Goal: Task Accomplishment & Management: Manage account settings

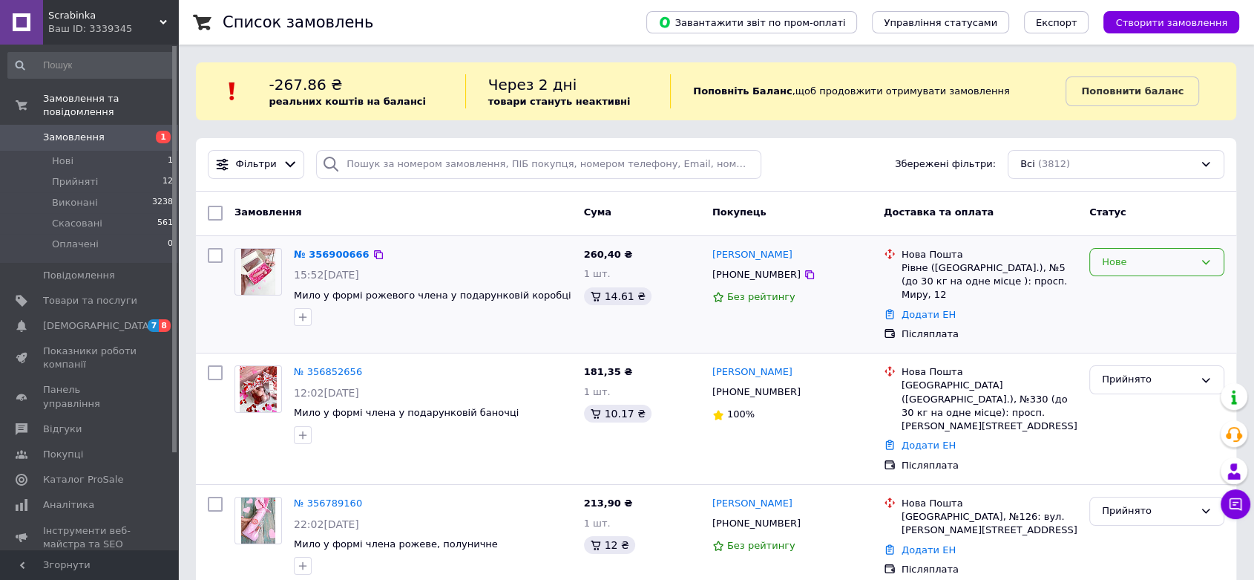
click at [1131, 264] on div "Нове" at bounding box center [1148, 263] width 92 height 16
click at [1127, 294] on li "Прийнято" at bounding box center [1157, 292] width 134 height 27
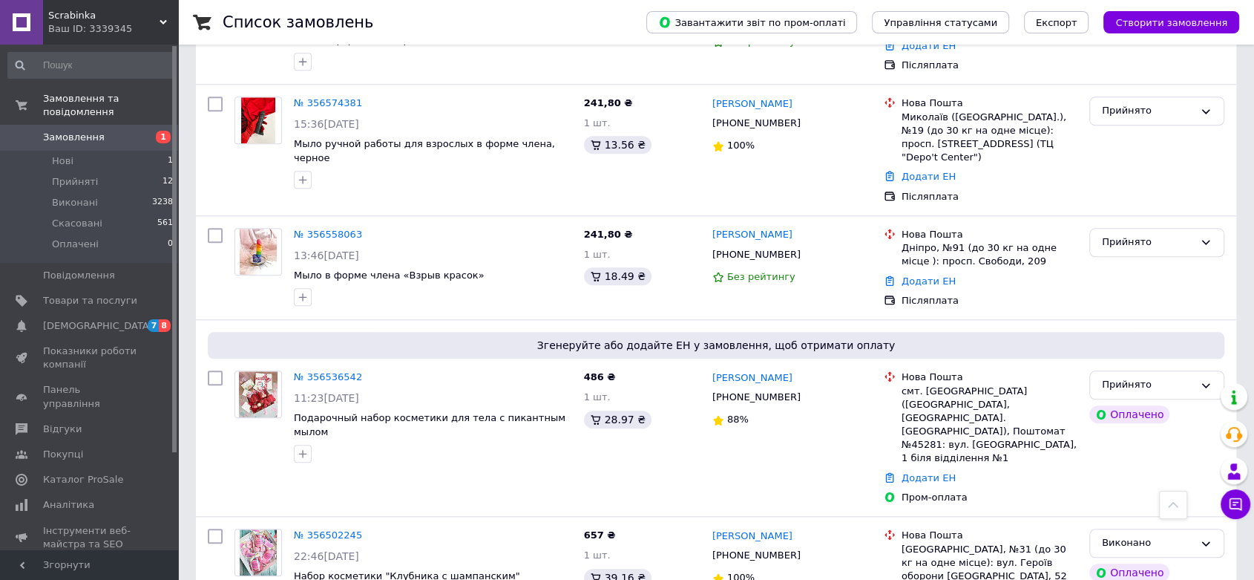
scroll to position [1566, 0]
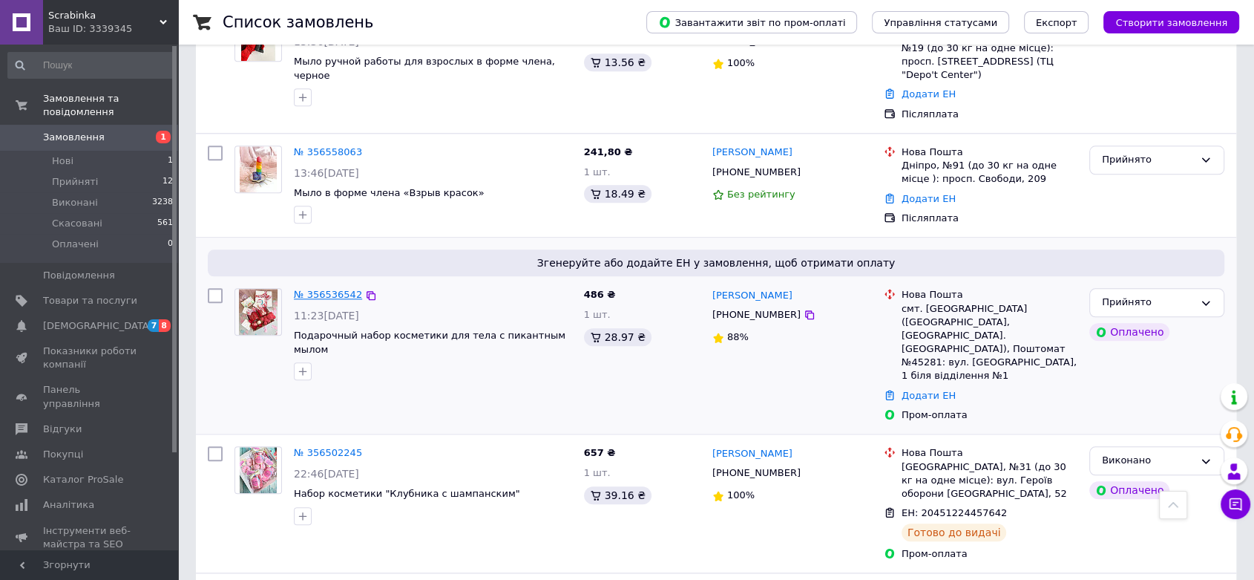
click at [338, 289] on link "№ 356536542" at bounding box center [328, 294] width 68 height 11
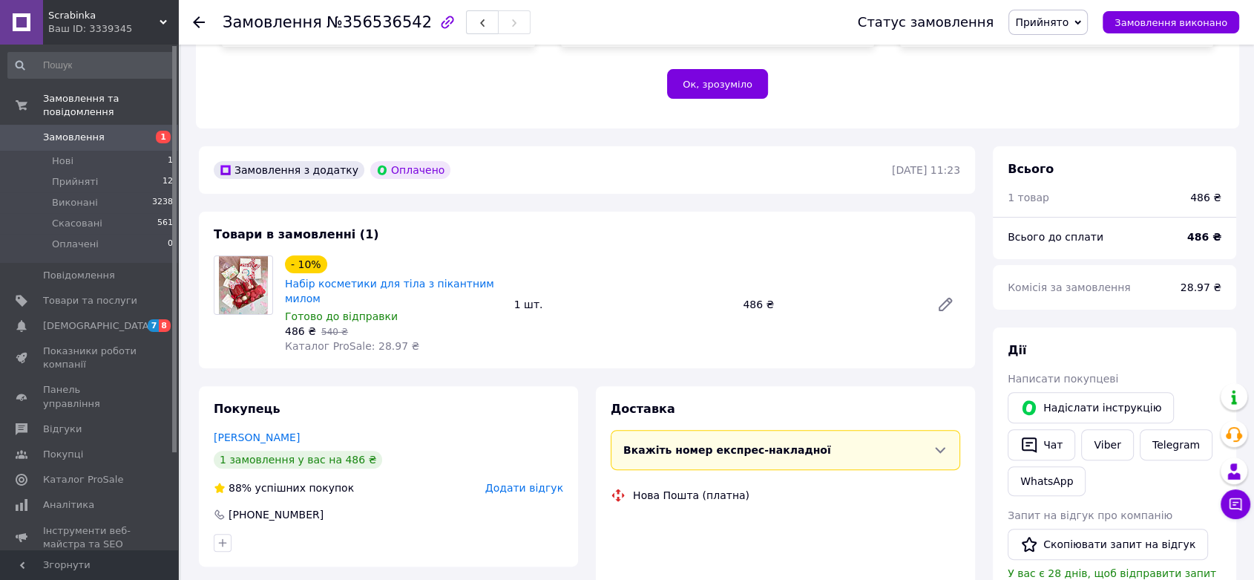
scroll to position [494, 0]
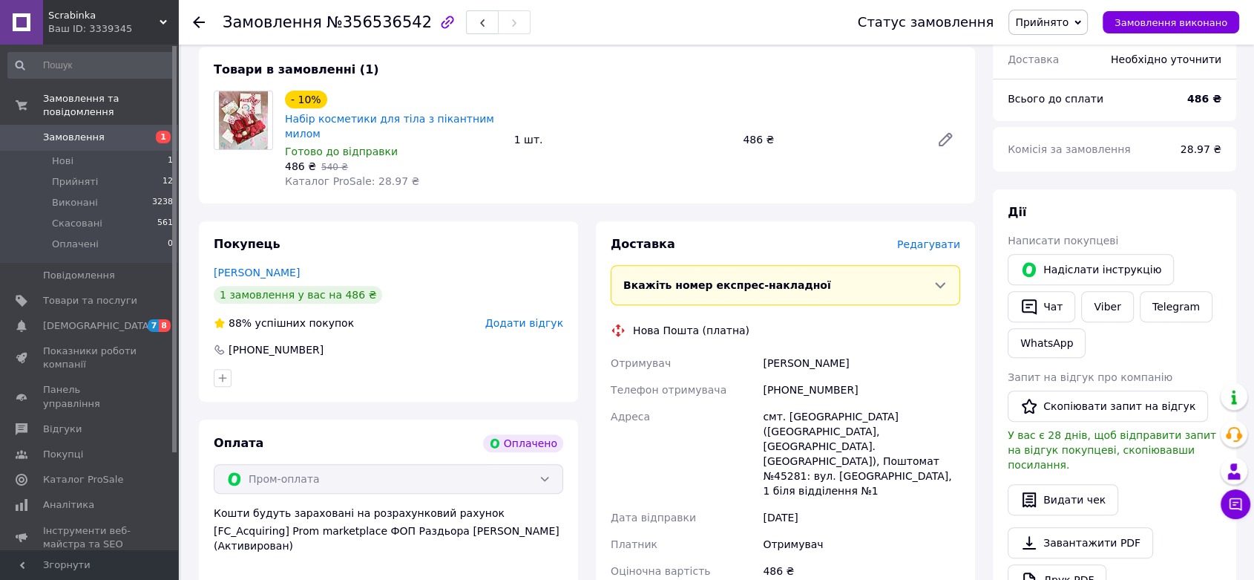
click at [948, 236] on div "Доставка Редагувати" at bounding box center [786, 244] width 350 height 17
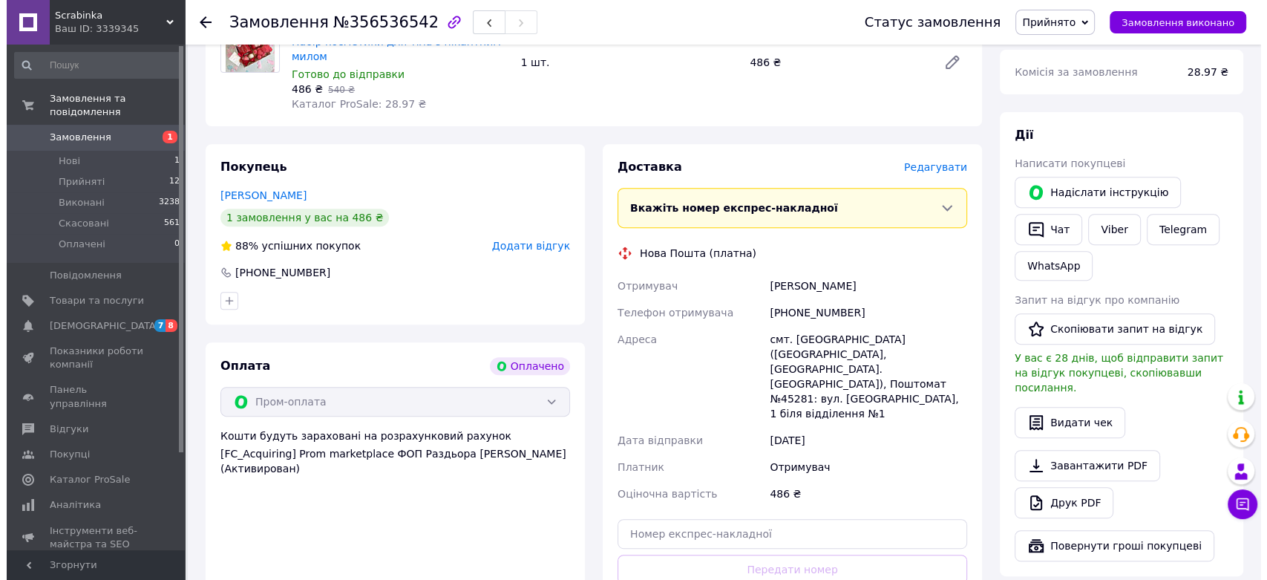
scroll to position [569, 0]
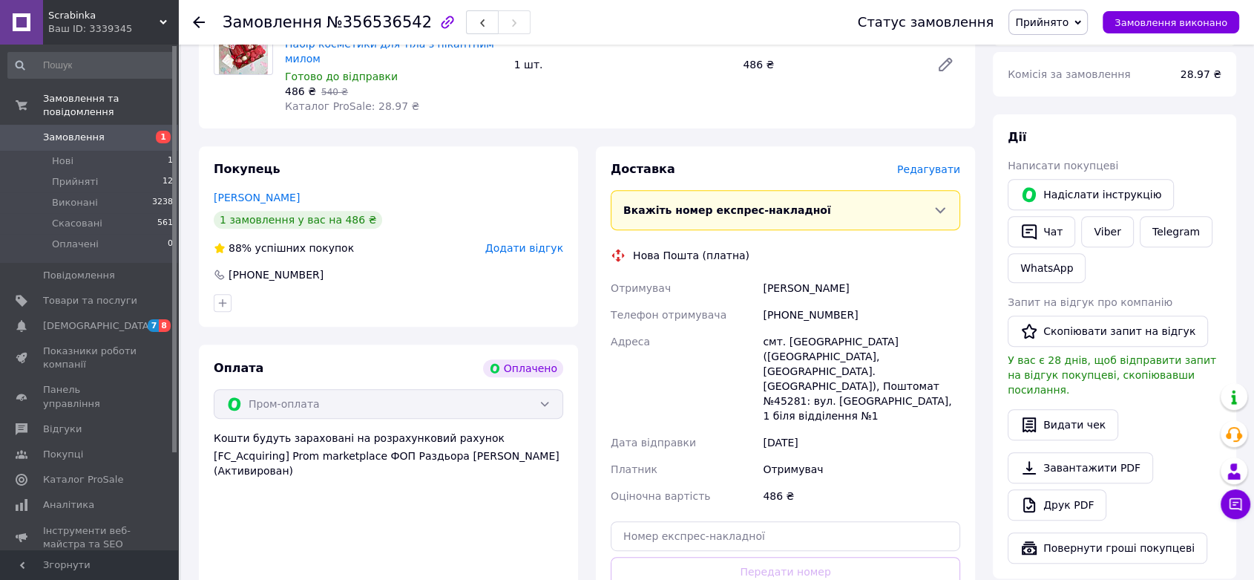
click at [925, 161] on div "Доставка [PERSON_NAME] Вкажіть номер експрес-накладної Обов'язково введіть номе…" at bounding box center [786, 406] width 350 height 491
click at [932, 163] on span "Редагувати" at bounding box center [928, 169] width 63 height 12
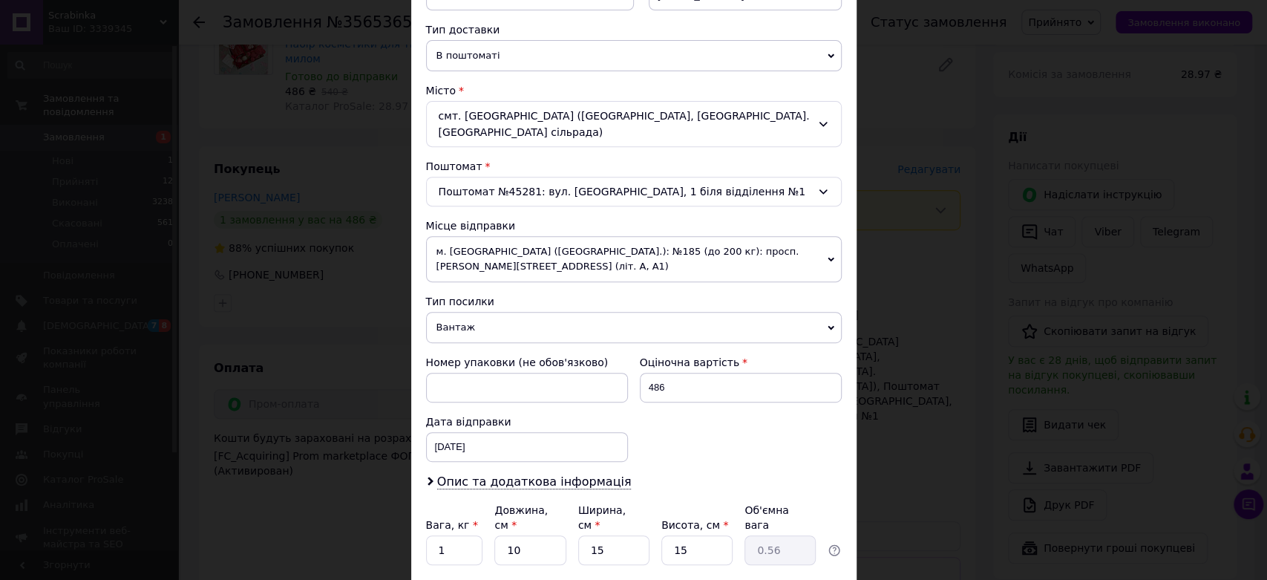
scroll to position [434, 0]
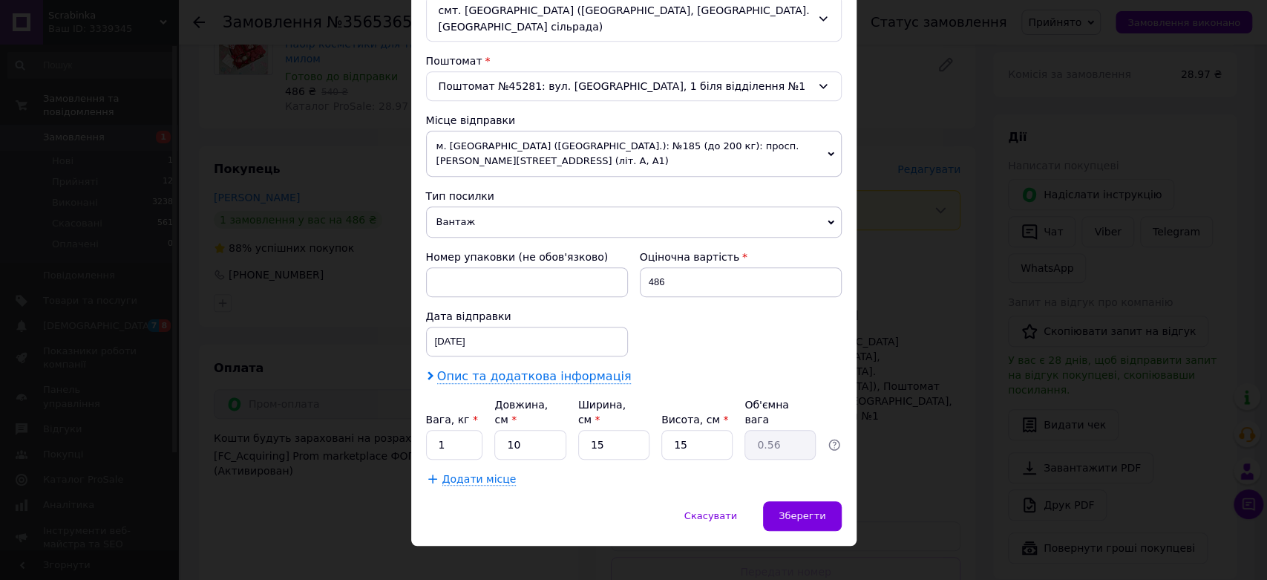
click at [596, 380] on span "Опис та додаткова інформація" at bounding box center [534, 376] width 194 height 15
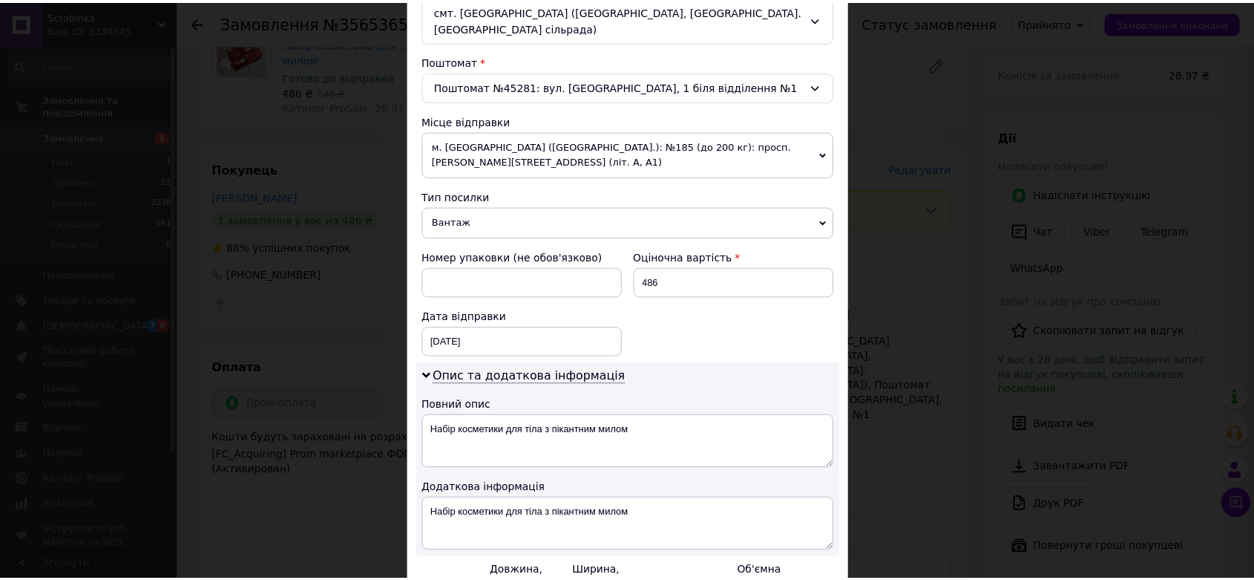
scroll to position [600, 0]
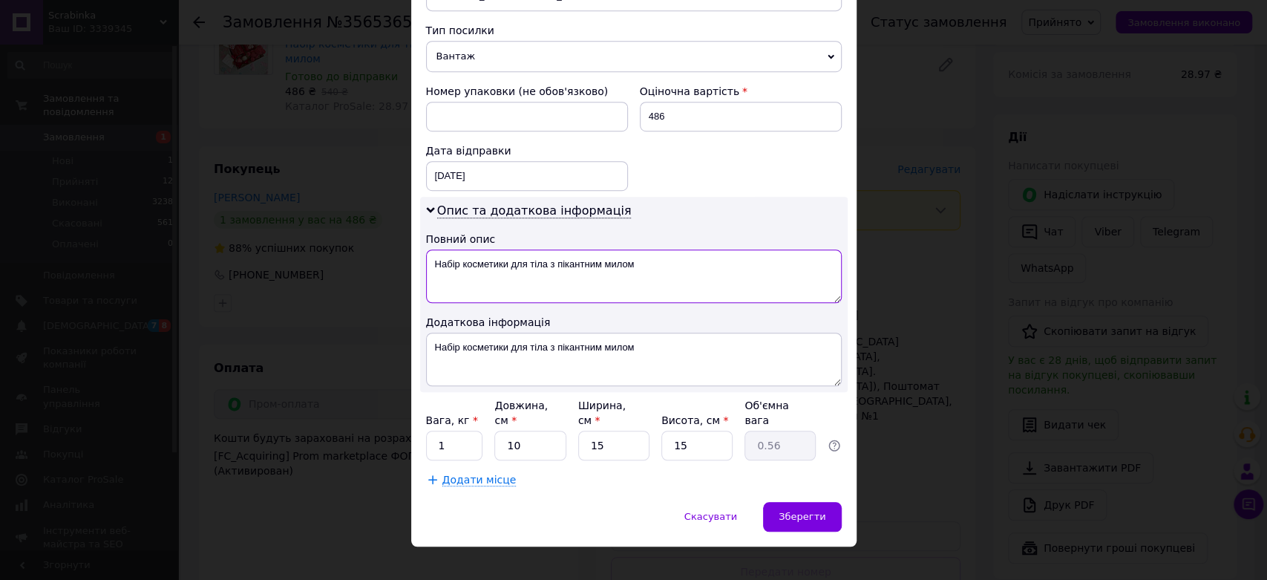
drag, startPoint x: 693, startPoint y: 259, endPoint x: 514, endPoint y: 277, distance: 179.7
click at [514, 277] on textarea "Набір косметики для тіла з пікантним милом" at bounding box center [634, 275] width 416 height 53
click at [685, 263] on textarea "Набір косметики для тіла з пікантним милом" at bounding box center [634, 275] width 416 height 53
click at [677, 260] on textarea "Набір косметики для тіла з пікантним милом" at bounding box center [634, 275] width 416 height 53
drag, startPoint x: 662, startPoint y: 259, endPoint x: 548, endPoint y: 272, distance: 114.2
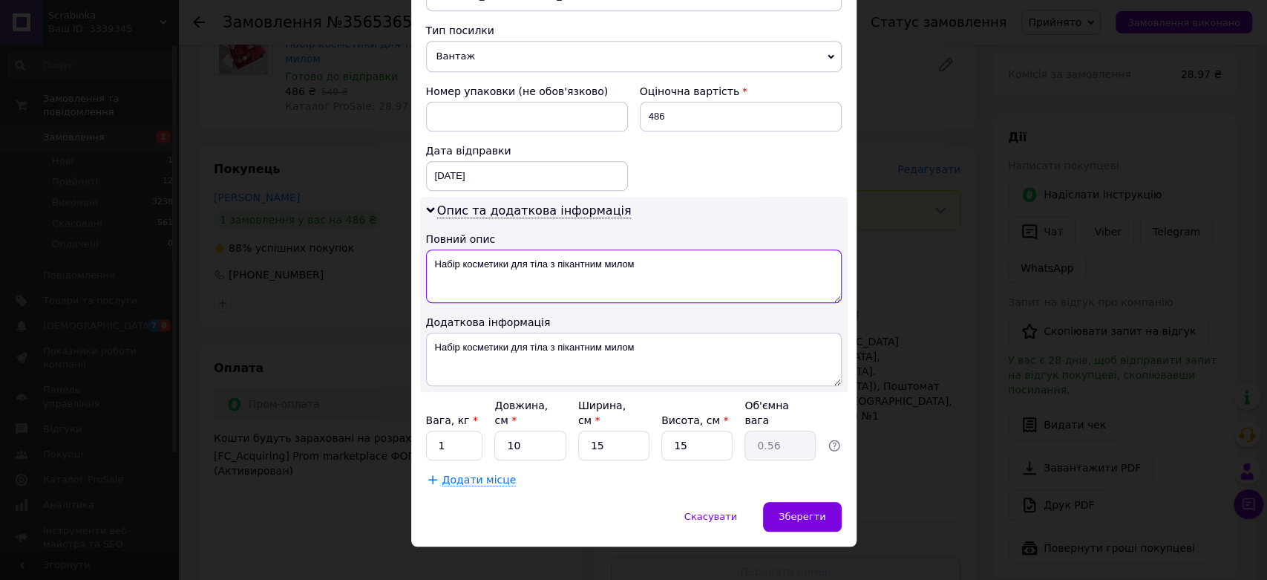
click at [548, 272] on textarea "Набір косметики для тіла з пікантним милом" at bounding box center [634, 275] width 416 height 53
type textarea "Набір косметики для тіла"
drag, startPoint x: 664, startPoint y: 355, endPoint x: 548, endPoint y: 352, distance: 116.5
click at [548, 352] on textarea "Набір косметики для тіла з пікантним милом" at bounding box center [634, 358] width 416 height 53
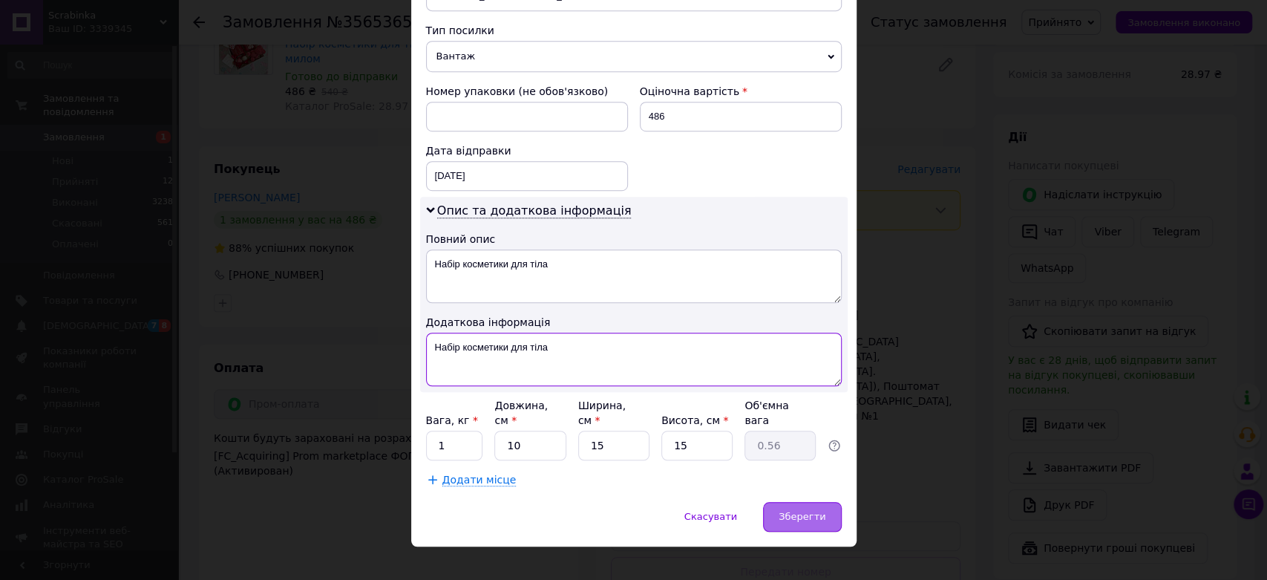
type textarea "Набір косметики для тіла"
click at [802, 511] on span "Зберегти" at bounding box center [801, 516] width 47 height 11
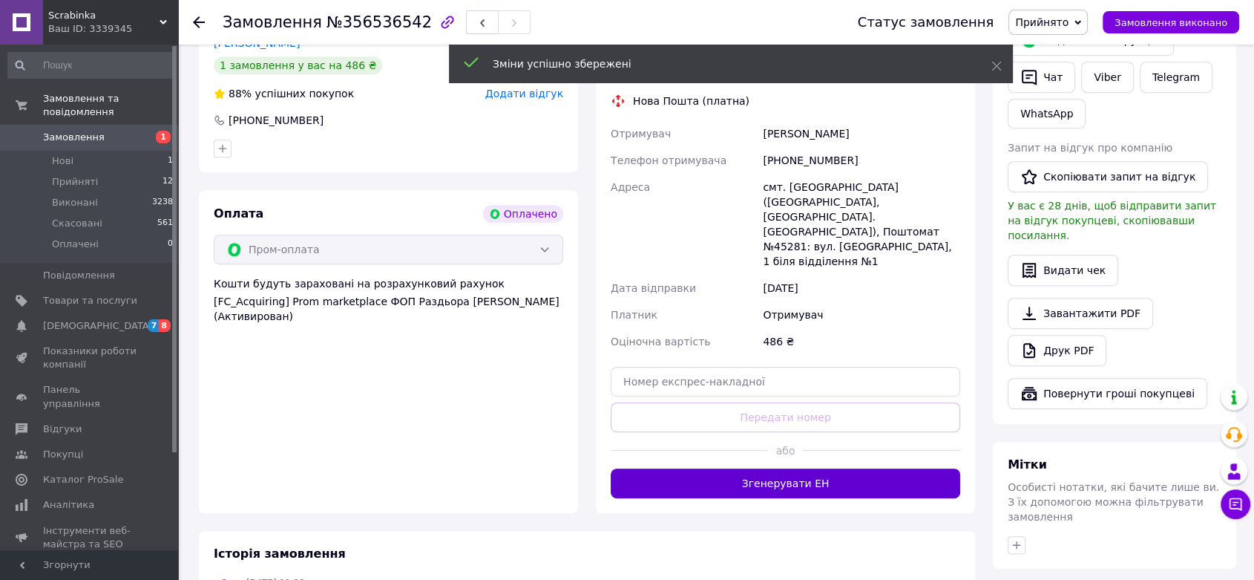
scroll to position [734, 0]
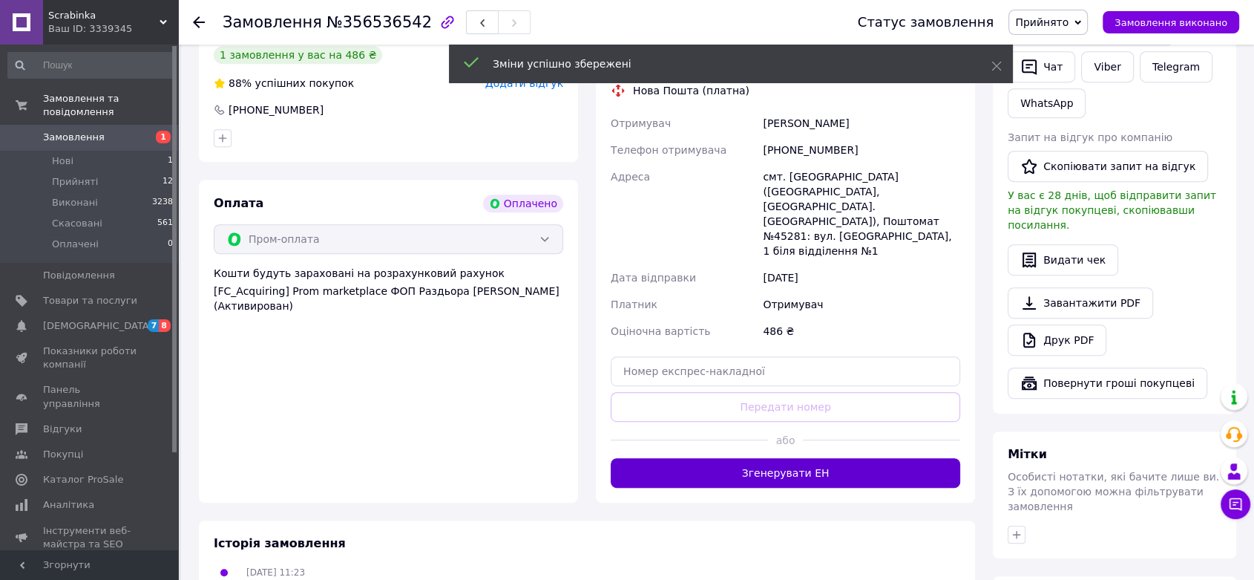
click at [794, 458] on button "Згенерувати ЕН" at bounding box center [786, 473] width 350 height 30
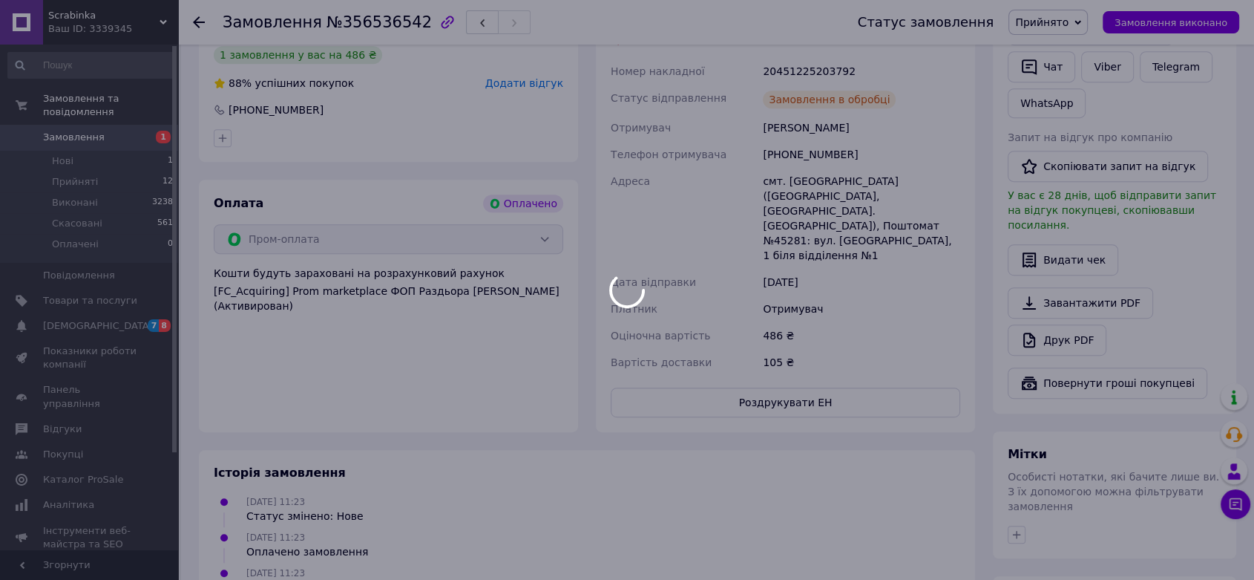
scroll to position [321, 0]
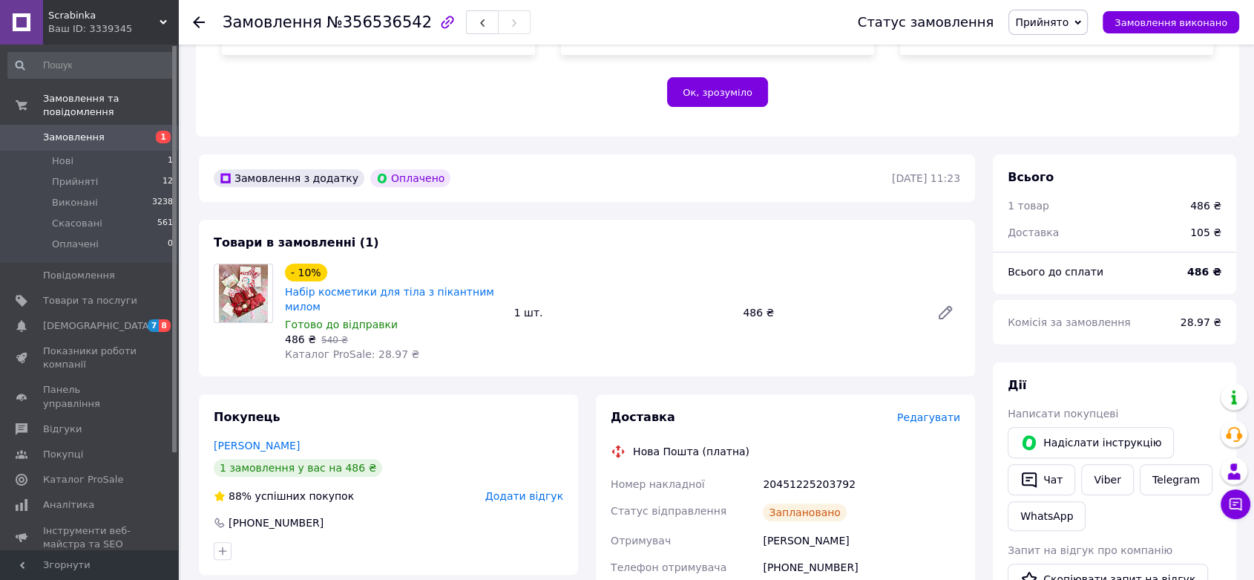
click at [234, 292] on img at bounding box center [243, 293] width 48 height 58
click at [356, 286] on link "Набір косметики для тіла з пікантним милом" at bounding box center [389, 299] width 209 height 27
